Goal: Information Seeking & Learning: Learn about a topic

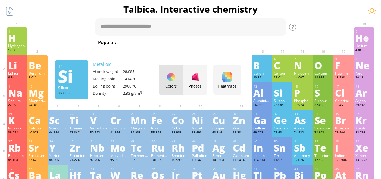
scroll to position [83, 0]
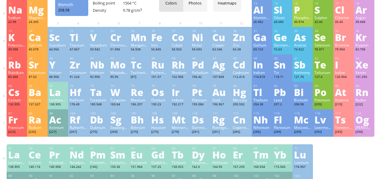
click at [303, 89] on div "Bi" at bounding box center [302, 92] width 17 height 10
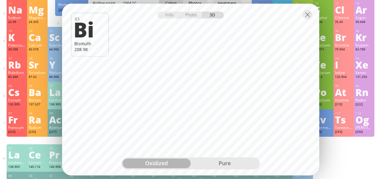
drag, startPoint x: 206, startPoint y: 165, endPoint x: 197, endPoint y: 165, distance: 9.0
click at [197, 165] on div "pure" at bounding box center [225, 163] width 68 height 10
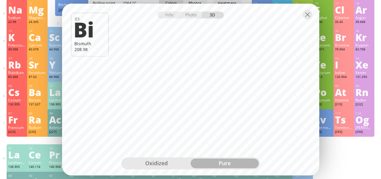
click at [154, 161] on div "oxidized" at bounding box center [157, 163] width 68 height 10
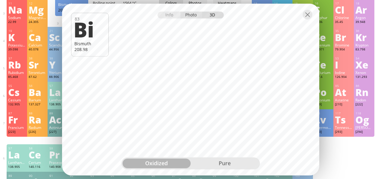
click at [191, 17] on div "Photo" at bounding box center [191, 14] width 22 height 7
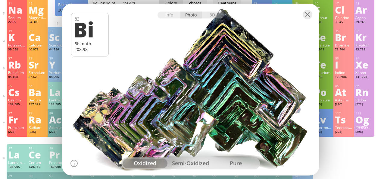
drag, startPoint x: 208, startPoint y: 76, endPoint x: 208, endPoint y: 69, distance: 6.9
click at [208, 69] on div at bounding box center [191, 89] width 260 height 173
click at [306, 14] on div at bounding box center [308, 15] width 10 height 10
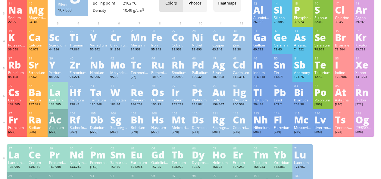
click at [220, 60] on div "Ag" at bounding box center [220, 65] width 17 height 10
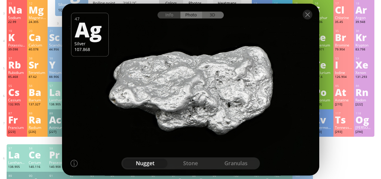
click at [213, 14] on div "3D" at bounding box center [213, 14] width 22 height 7
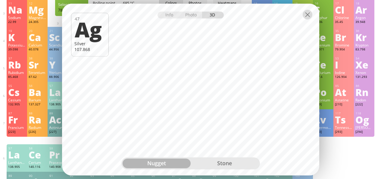
click at [308, 18] on div at bounding box center [308, 15] width 10 height 10
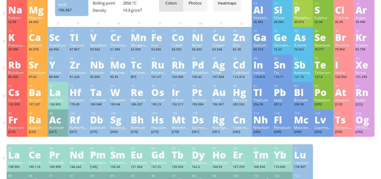
click at [222, 96] on div "Au" at bounding box center [220, 92] width 17 height 10
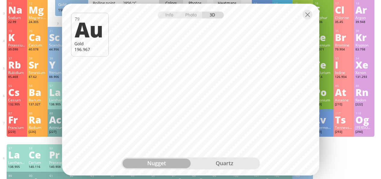
click at [212, 15] on div "Info Photo 3D" at bounding box center [191, 14] width 66 height 7
click at [163, 161] on div "nugget" at bounding box center [157, 163] width 68 height 10
click at [212, 162] on div "quartz" at bounding box center [225, 163] width 68 height 10
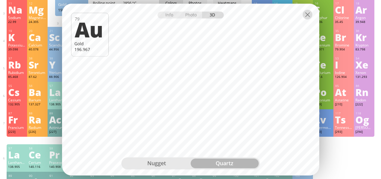
click at [304, 15] on div at bounding box center [308, 15] width 10 height 10
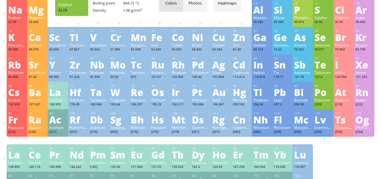
click at [326, 10] on div "S" at bounding box center [322, 10] width 17 height 10
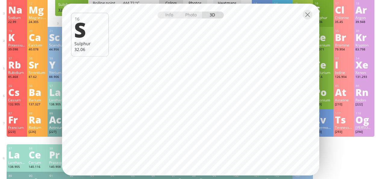
click at [211, 14] on div "Info Photo 3D" at bounding box center [191, 14] width 66 height 7
click at [216, 15] on div "Info Photo 3D" at bounding box center [191, 14] width 66 height 7
click at [188, 18] on div "Photo" at bounding box center [191, 14] width 22 height 7
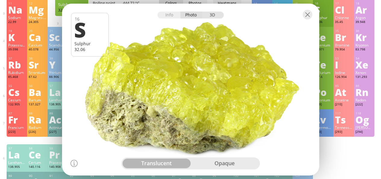
click at [210, 14] on div "3D" at bounding box center [213, 14] width 22 height 7
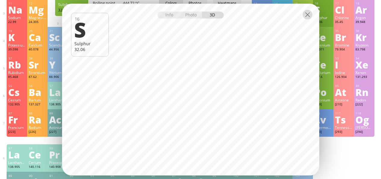
click at [306, 15] on div at bounding box center [308, 15] width 10 height 10
